Goal: Navigation & Orientation: Find specific page/section

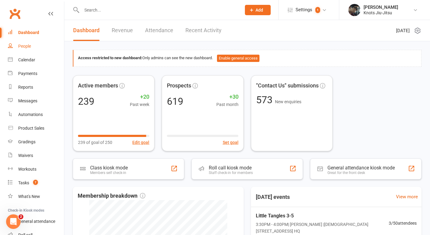
click at [25, 47] on div "People" at bounding box center [24, 46] width 13 height 5
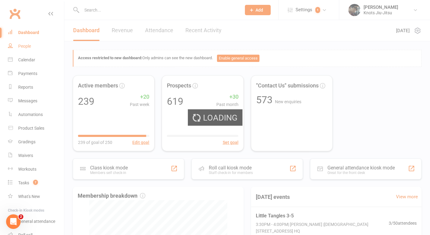
select select "100"
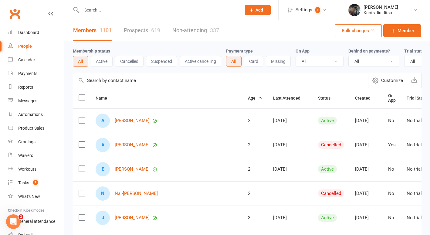
click at [136, 35] on link "Prospects 619" at bounding box center [142, 30] width 36 height 21
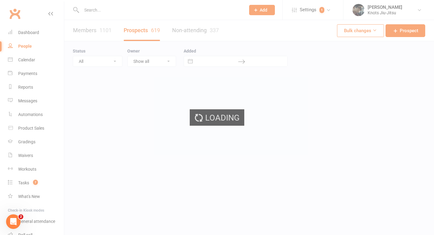
select select "100"
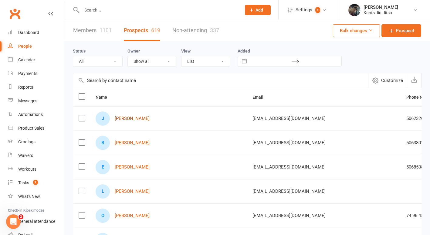
click at [140, 116] on link "[PERSON_NAME]" at bounding box center [132, 118] width 35 height 5
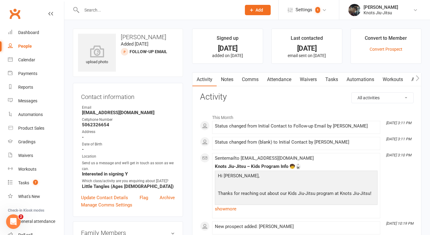
click at [27, 42] on link "People" at bounding box center [36, 46] width 56 height 14
select select "100"
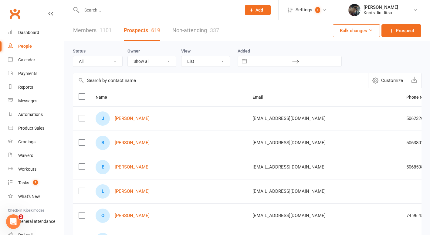
click at [201, 29] on link "Non-attending 337" at bounding box center [195, 30] width 47 height 21
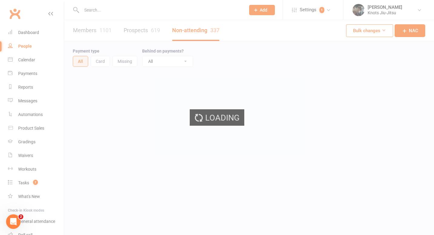
select select "100"
click at [132, 34] on link "Prospects 619" at bounding box center [142, 30] width 36 height 21
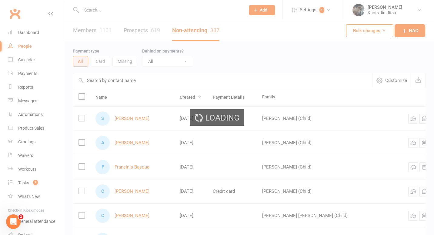
select select "100"
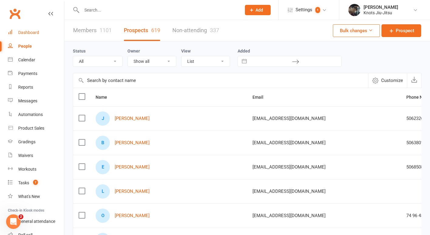
click at [30, 31] on div "Dashboard" at bounding box center [28, 32] width 21 height 5
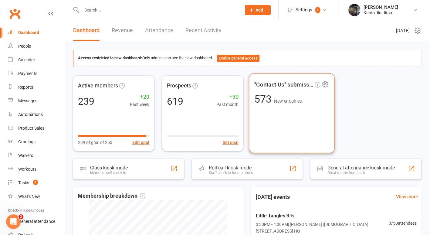
click at [291, 126] on div ""Contact Us" submissions 573 New enquiries" at bounding box center [292, 113] width 86 height 80
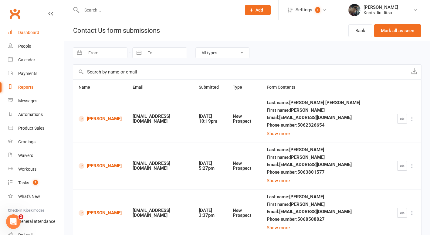
click at [32, 29] on link "Dashboard" at bounding box center [36, 33] width 56 height 14
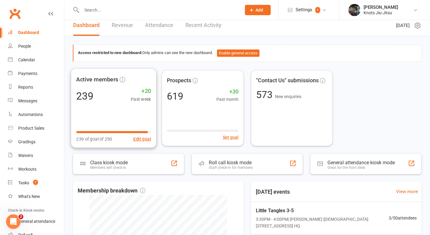
scroll to position [4, 0]
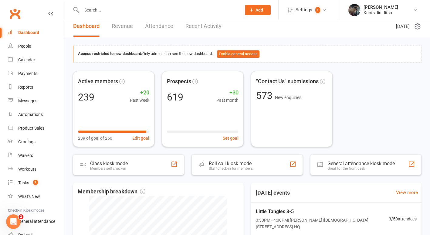
click at [125, 21] on link "Revenue" at bounding box center [122, 26] width 21 height 21
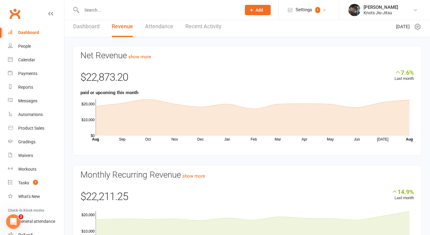
scroll to position [3, 0]
click at [18, 48] on link "People" at bounding box center [36, 46] width 56 height 14
select select "100"
